Goal: Information Seeking & Learning: Learn about a topic

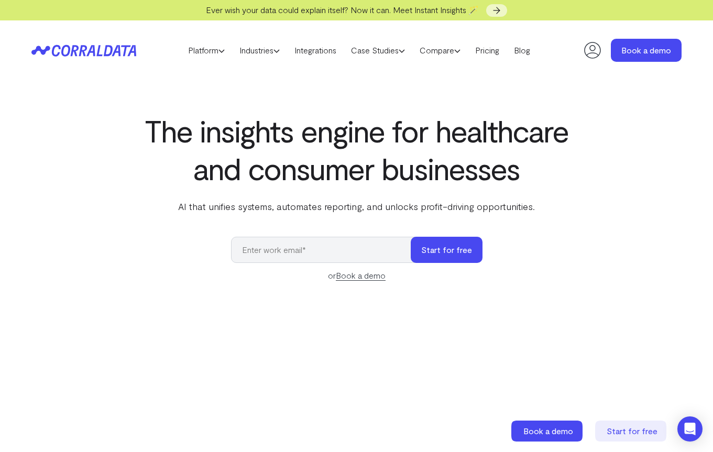
click at [110, 184] on div "The insights engine for healthcare and consumer businesses AI that unifies syst…" at bounding box center [356, 365] width 713 height 506
click at [218, 49] on icon at bounding box center [221, 51] width 6 height 6
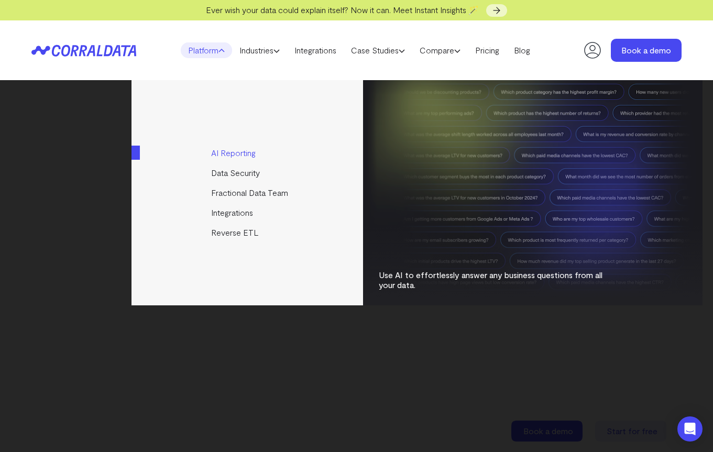
click at [253, 151] on link "AI Reporting" at bounding box center [247, 153] width 233 height 20
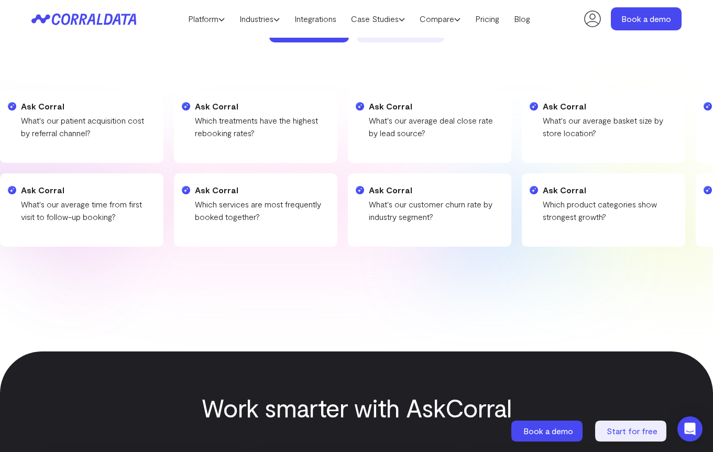
scroll to position [184, 0]
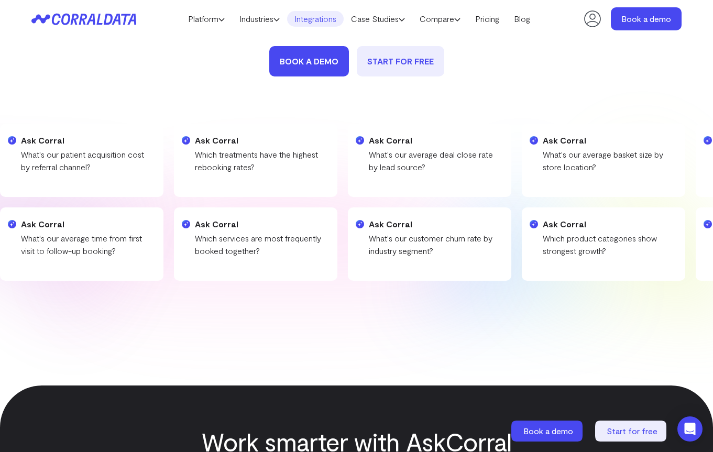
click at [321, 19] on link "Integrations" at bounding box center [315, 19] width 57 height 16
